Goal: Navigation & Orientation: Find specific page/section

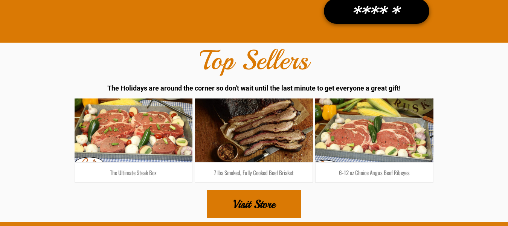
scroll to position [1194, 0]
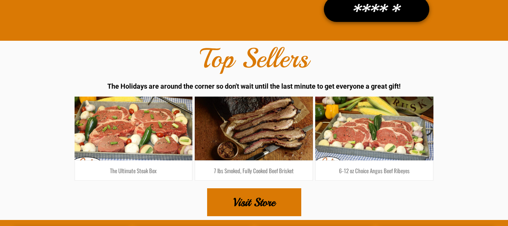
click at [102, 118] on link at bounding box center [133, 127] width 125 height 67
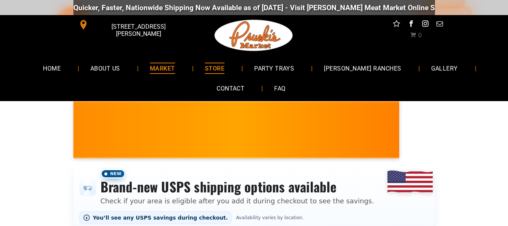
click at [173, 66] on span "MARKET" at bounding box center [162, 68] width 25 height 11
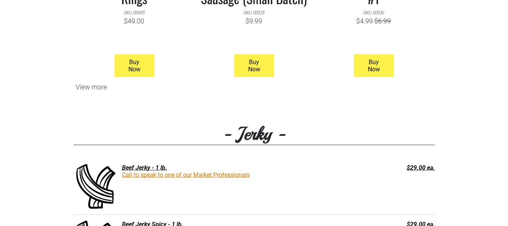
scroll to position [911, 0]
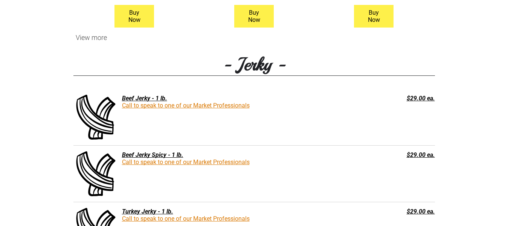
click at [87, 41] on div "View more" at bounding box center [254, 38] width 362 height 8
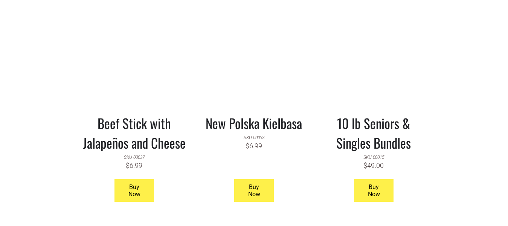
scroll to position [950, 0]
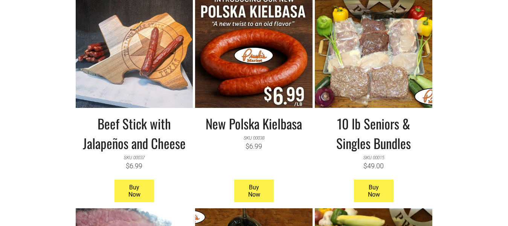
click at [387, 125] on h3 "10 lb Seniors & Singles Bundles" at bounding box center [373, 132] width 106 height 39
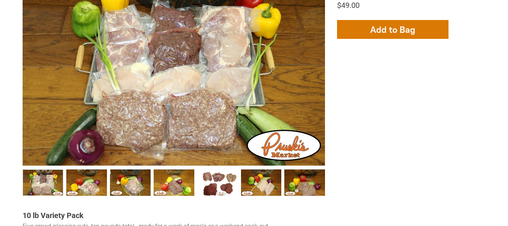
scroll to position [280, 0]
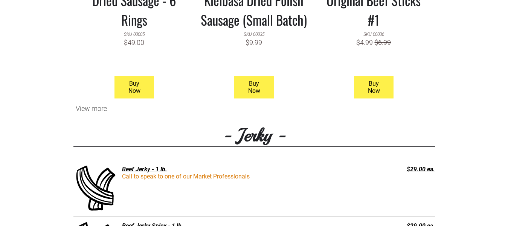
click at [99, 109] on div "View more" at bounding box center [254, 108] width 362 height 8
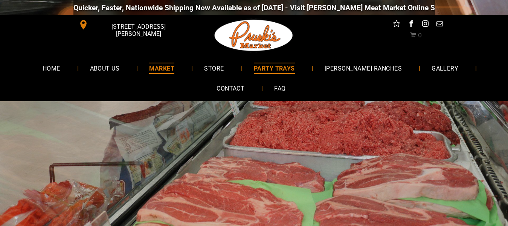
click at [284, 68] on span "PARTY TRAYS" at bounding box center [274, 68] width 41 height 11
